Goal: Transaction & Acquisition: Book appointment/travel/reservation

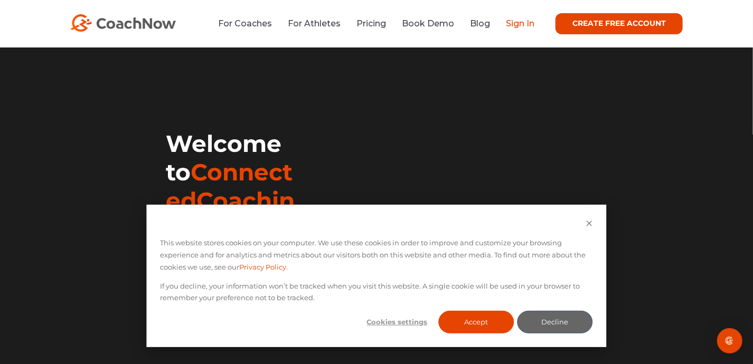
click at [517, 24] on link "Sign In" at bounding box center [520, 23] width 29 height 10
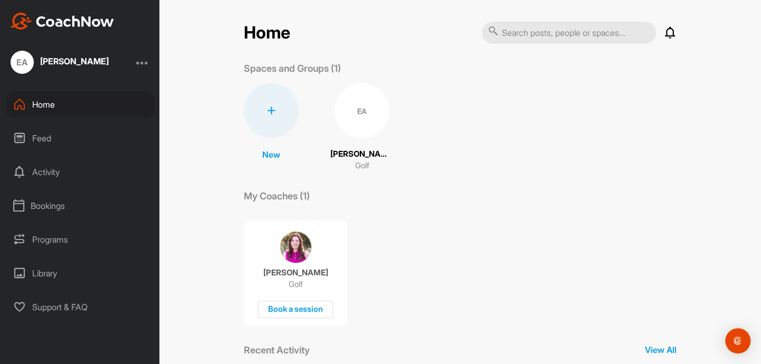
click at [49, 202] on div "Bookings" at bounding box center [80, 206] width 149 height 26
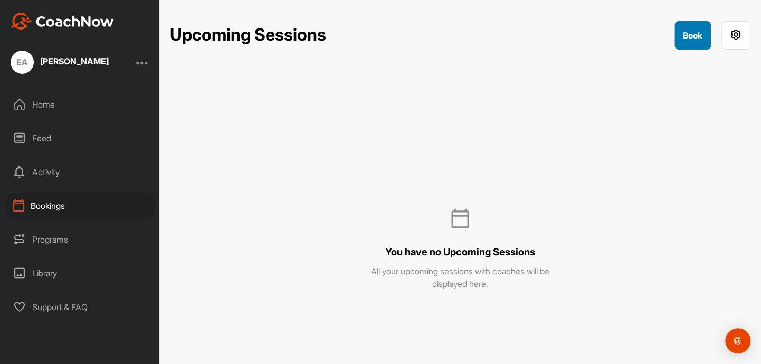
click at [703, 28] on button "Book" at bounding box center [693, 35] width 36 height 29
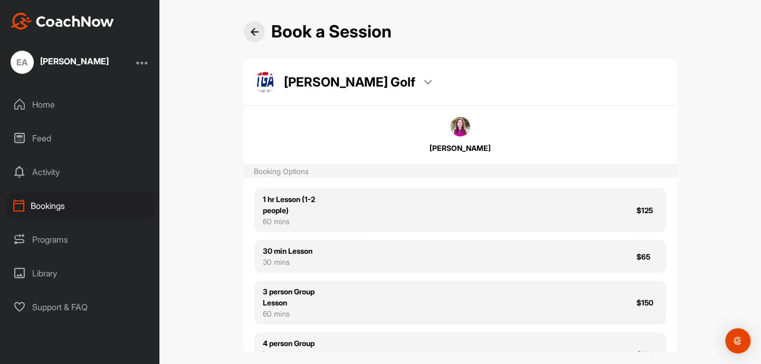
scroll to position [12, 0]
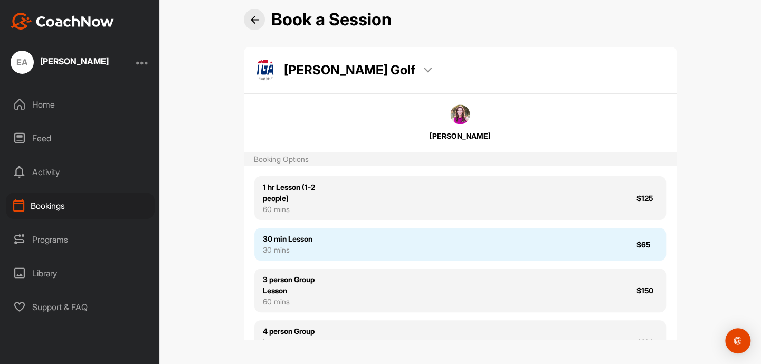
click at [409, 253] on div "30 min Lesson 30 mins $65" at bounding box center [460, 244] width 412 height 33
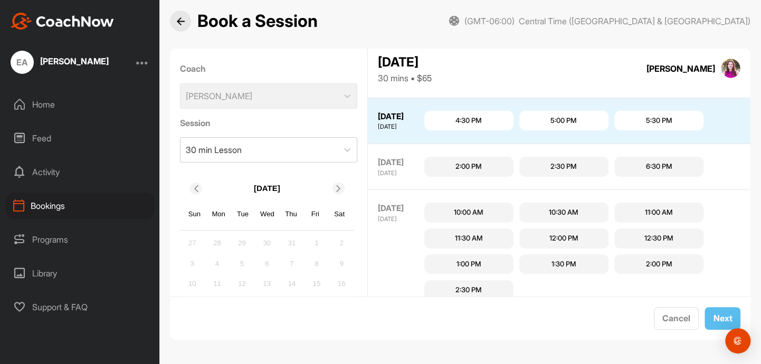
scroll to position [44, 0]
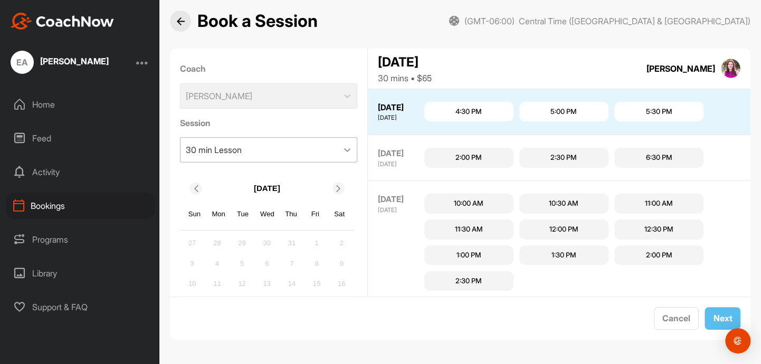
click at [342, 149] on icon at bounding box center [347, 150] width 11 height 11
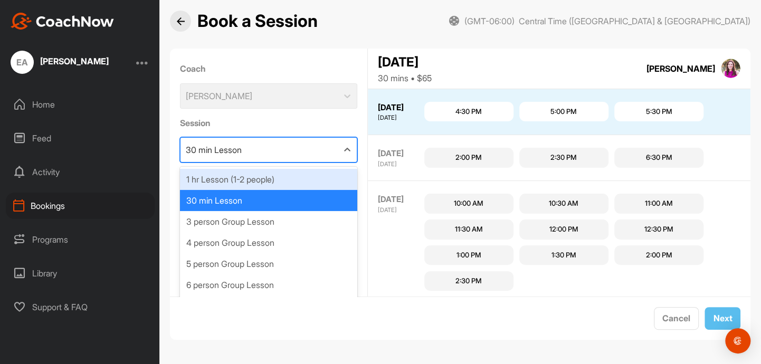
click at [327, 178] on div "1 hr Lesson (1-2 people)" at bounding box center [269, 179] width 178 height 21
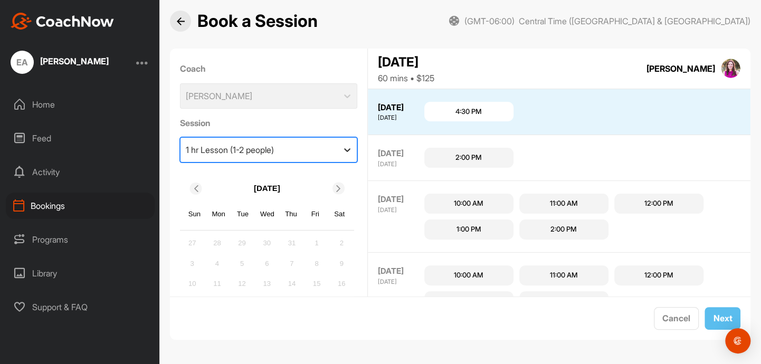
click at [342, 145] on icon at bounding box center [347, 150] width 11 height 11
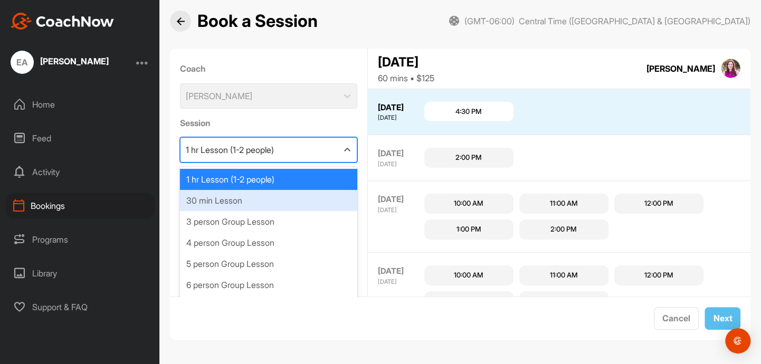
click at [311, 204] on div "30 min Lesson" at bounding box center [269, 200] width 178 height 21
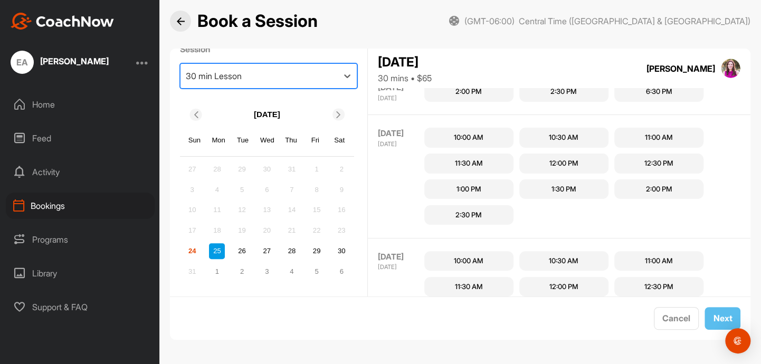
scroll to position [119, 0]
